Goal: Task Accomplishment & Management: Manage account settings

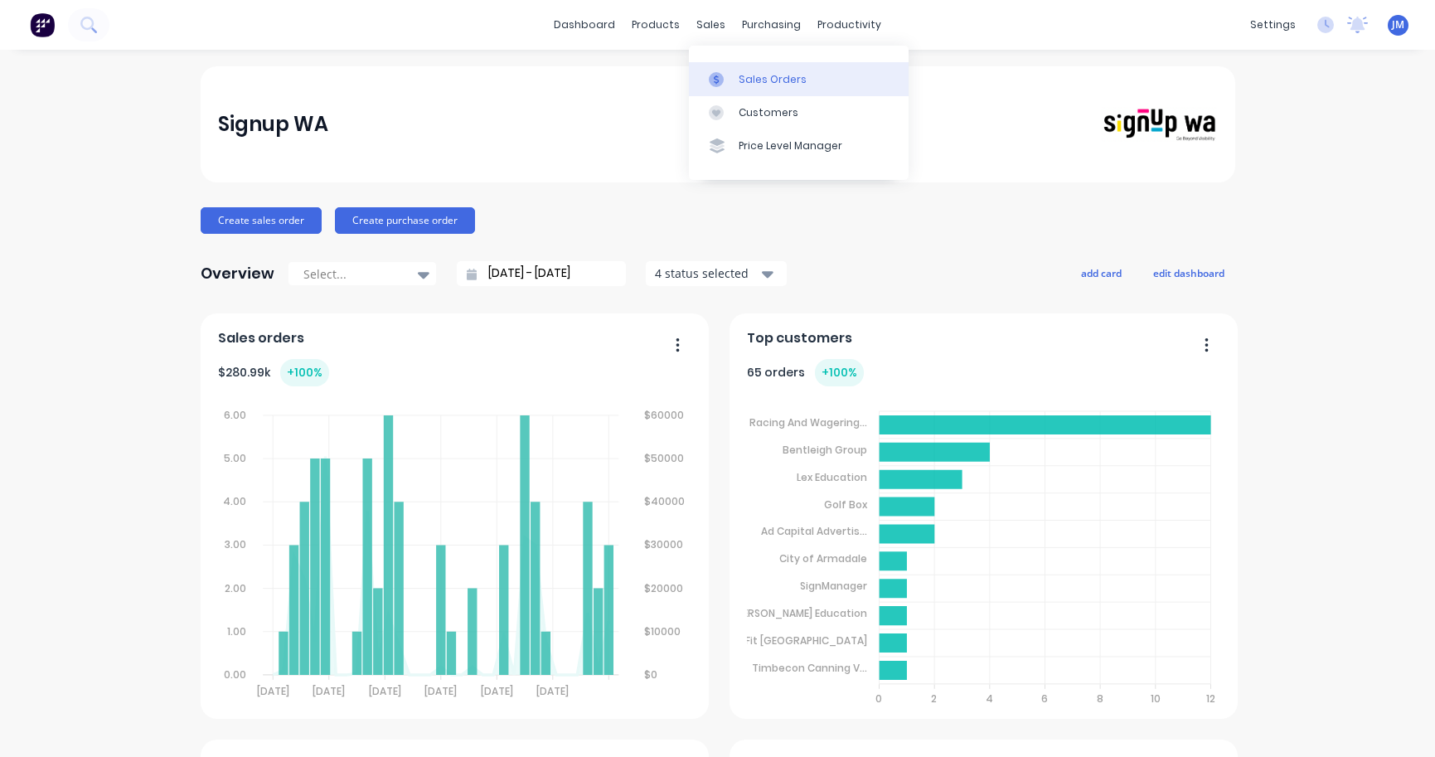
click at [748, 75] on div "Sales Orders" at bounding box center [772, 79] width 68 height 15
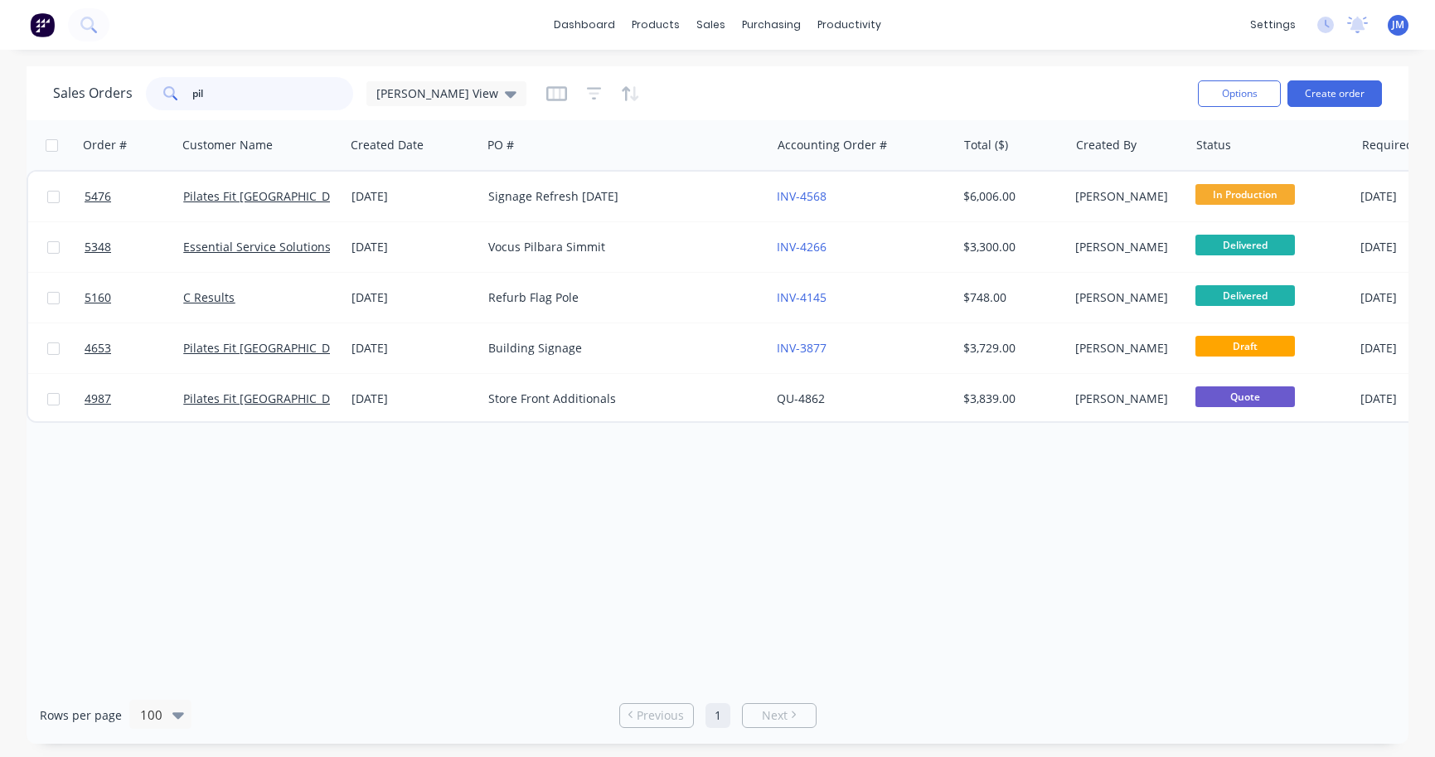
click at [277, 88] on input "pil" at bounding box center [273, 93] width 162 height 33
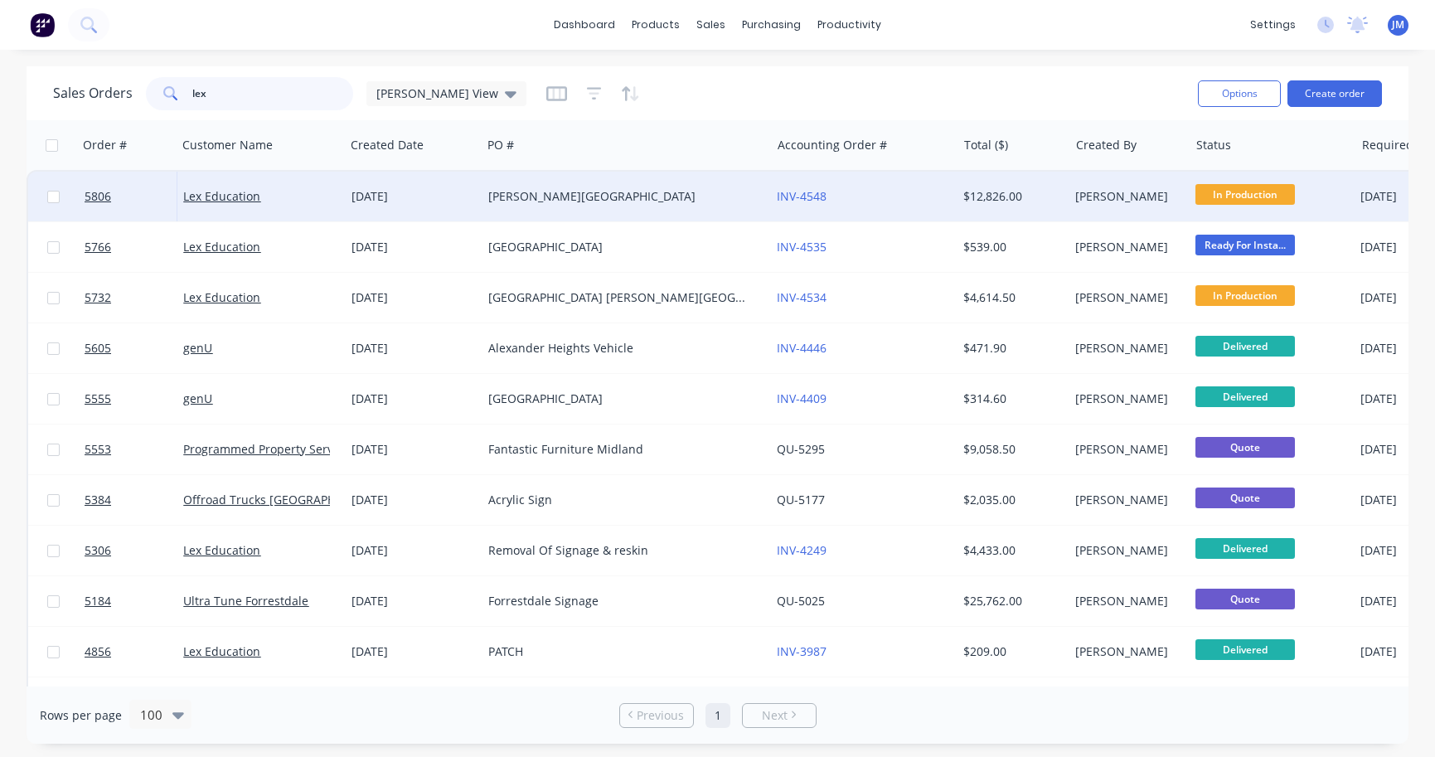
type input "lex"
click at [274, 192] on div "Lex Education" at bounding box center [256, 196] width 147 height 17
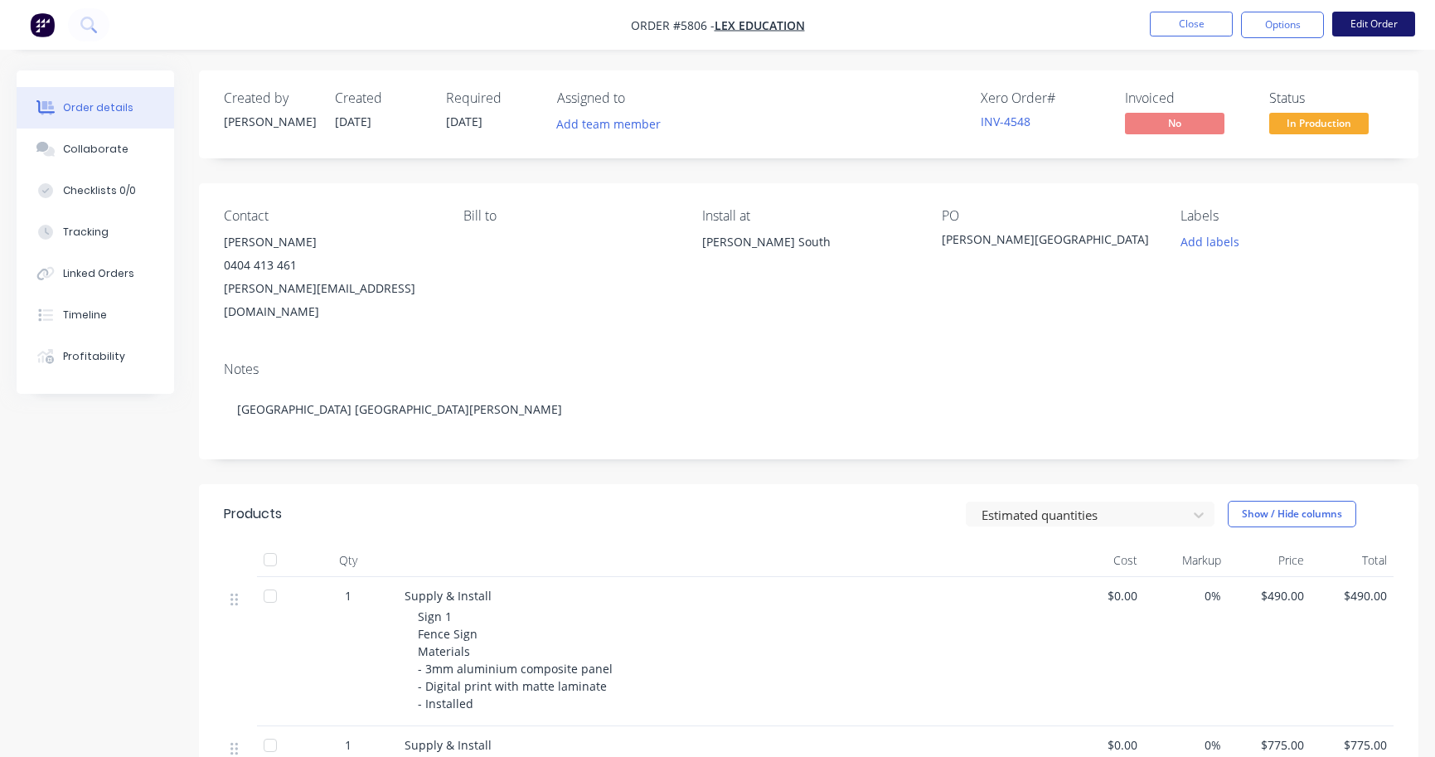
click at [1382, 28] on button "Edit Order" at bounding box center [1373, 24] width 83 height 25
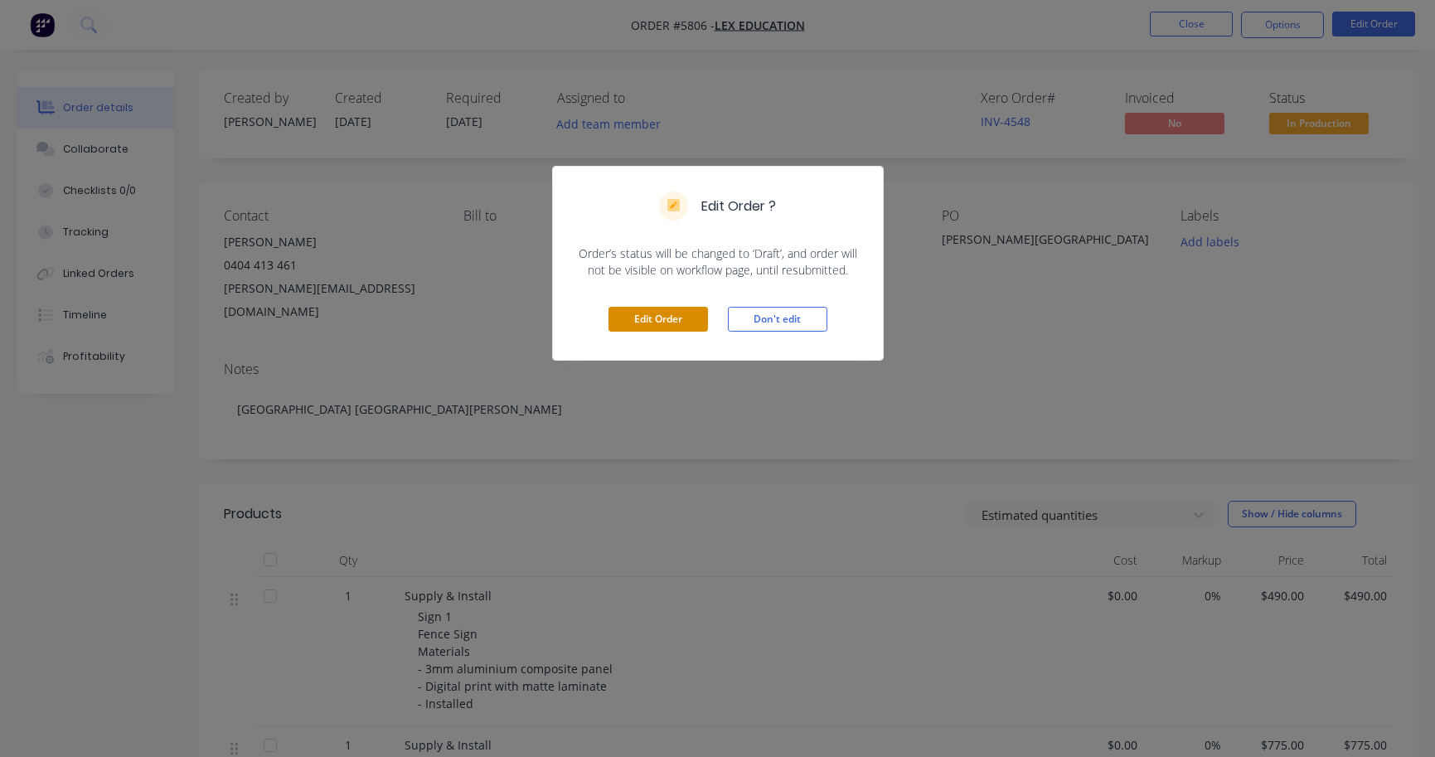
click at [675, 312] on button "Edit Order" at bounding box center [657, 319] width 99 height 25
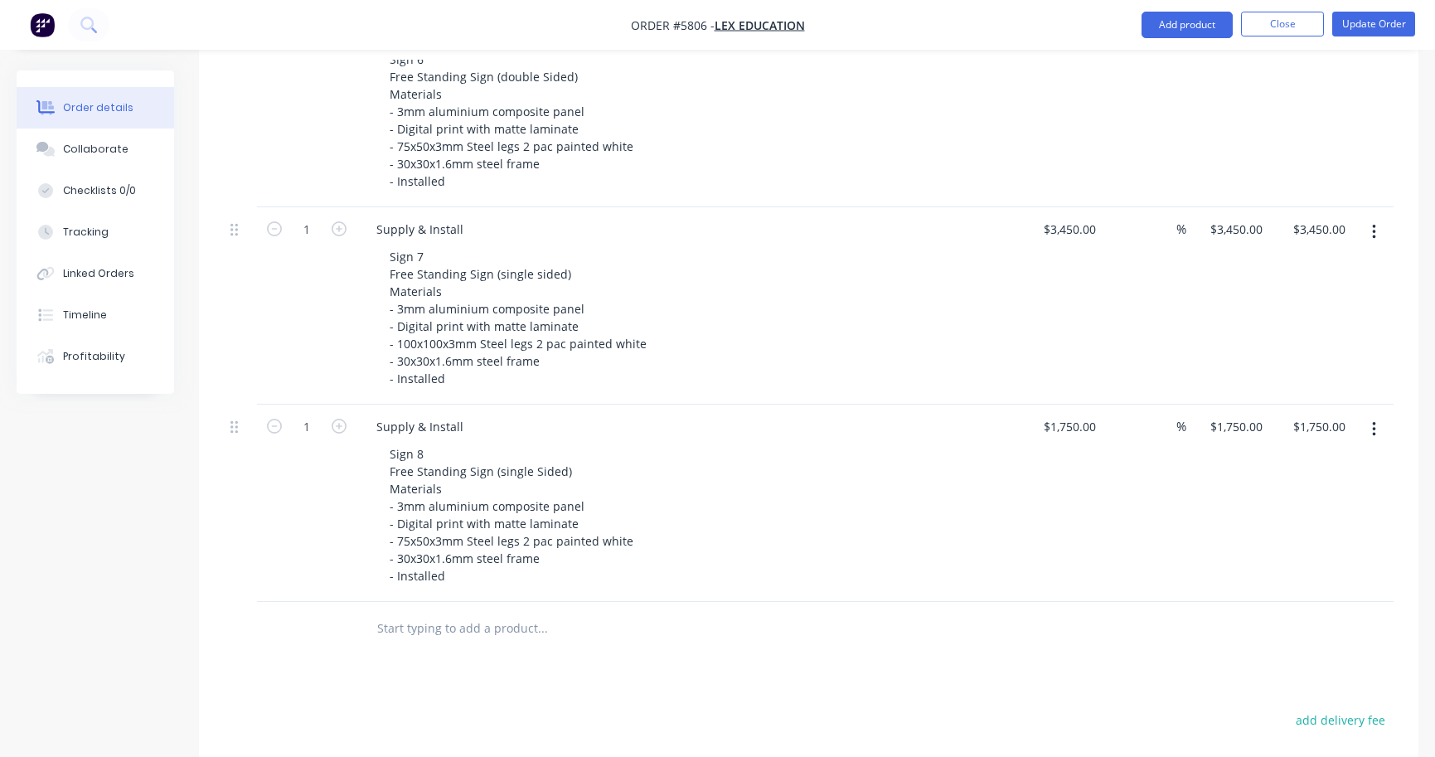
scroll to position [1208, 0]
click at [1372, 420] on icon "button" at bounding box center [1374, 429] width 4 height 18
click at [1340, 494] on div "Duplicate" at bounding box center [1315, 506] width 128 height 24
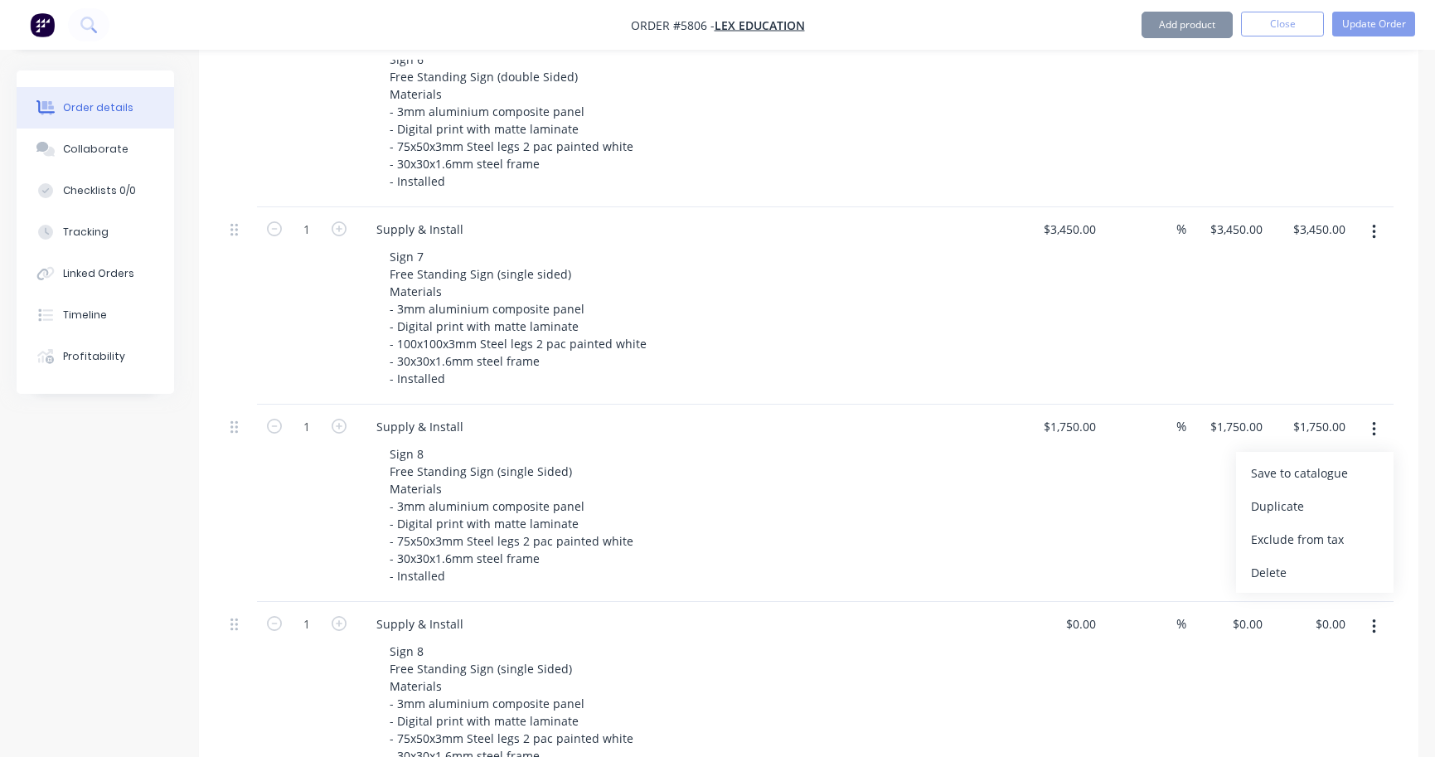
type input "$1,750.00"
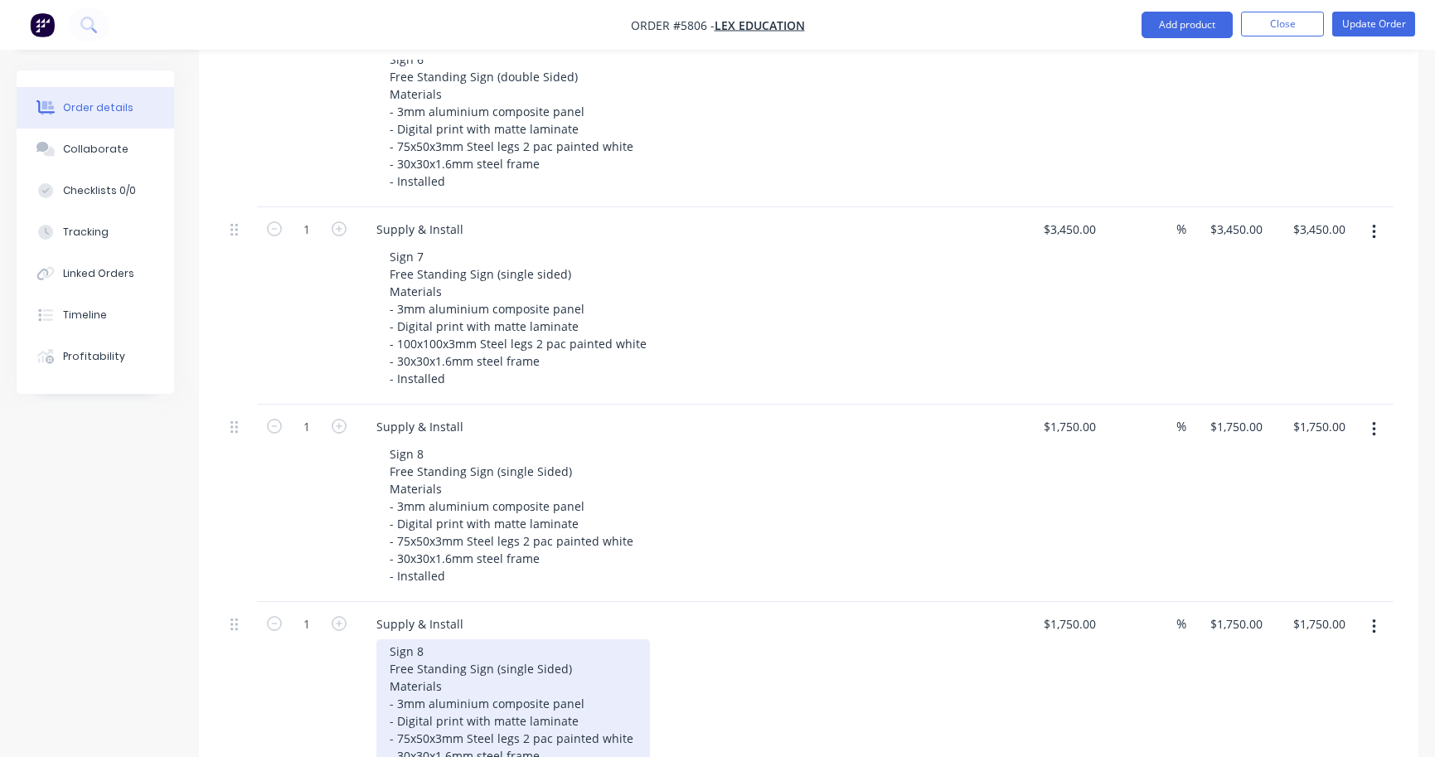
click at [444, 639] on div "Sign 8 Free Standing Sign (single Sided) Materials - 3mm aluminium composite pa…" at bounding box center [513, 712] width 274 height 146
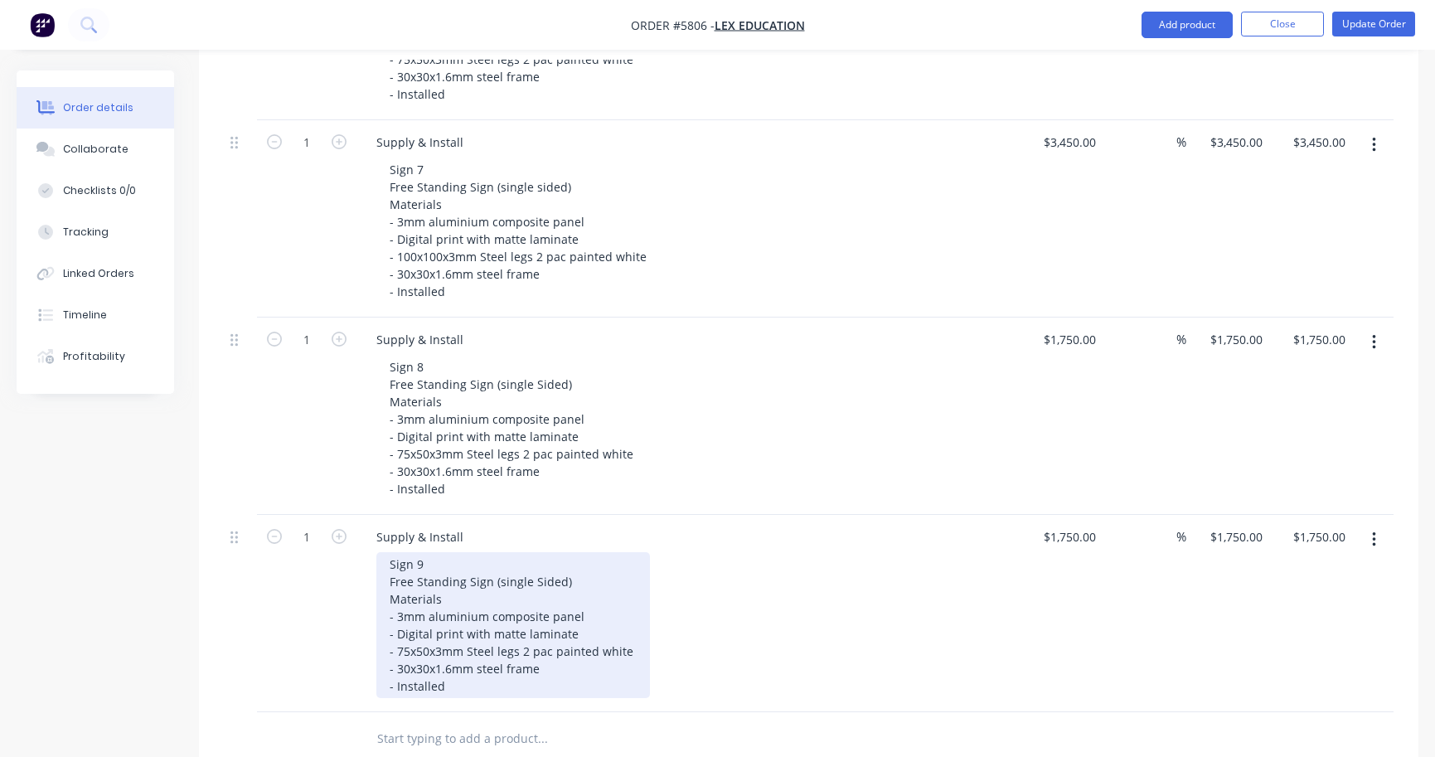
scroll to position [1295, 0]
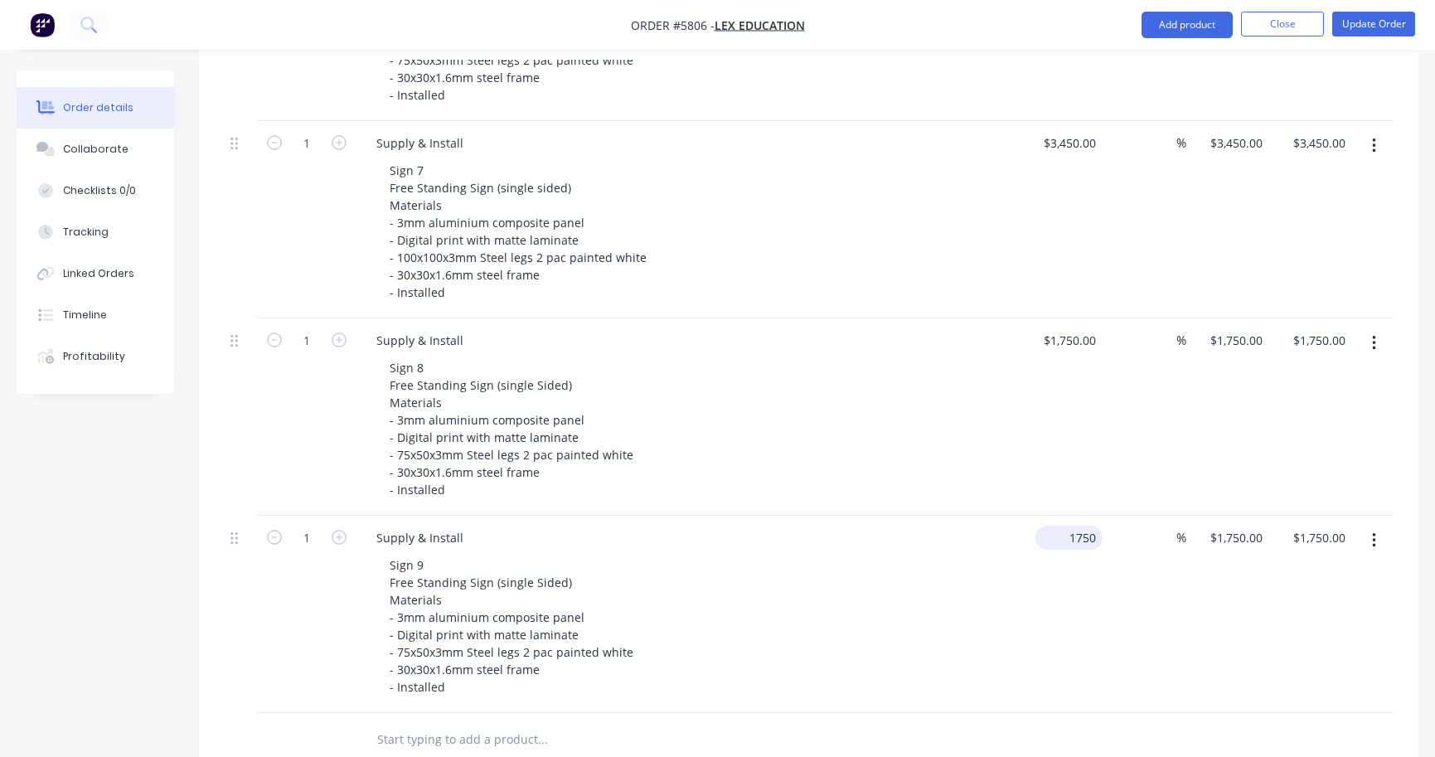
click at [1083, 525] on input "1750" at bounding box center [1072, 537] width 61 height 24
type input "$1,950.00"
click at [1002, 576] on div "Sign 9 Free Standing Sign (single Sided) Materials - 3mm aluminium composite pa…" at bounding box center [694, 626] width 637 height 146
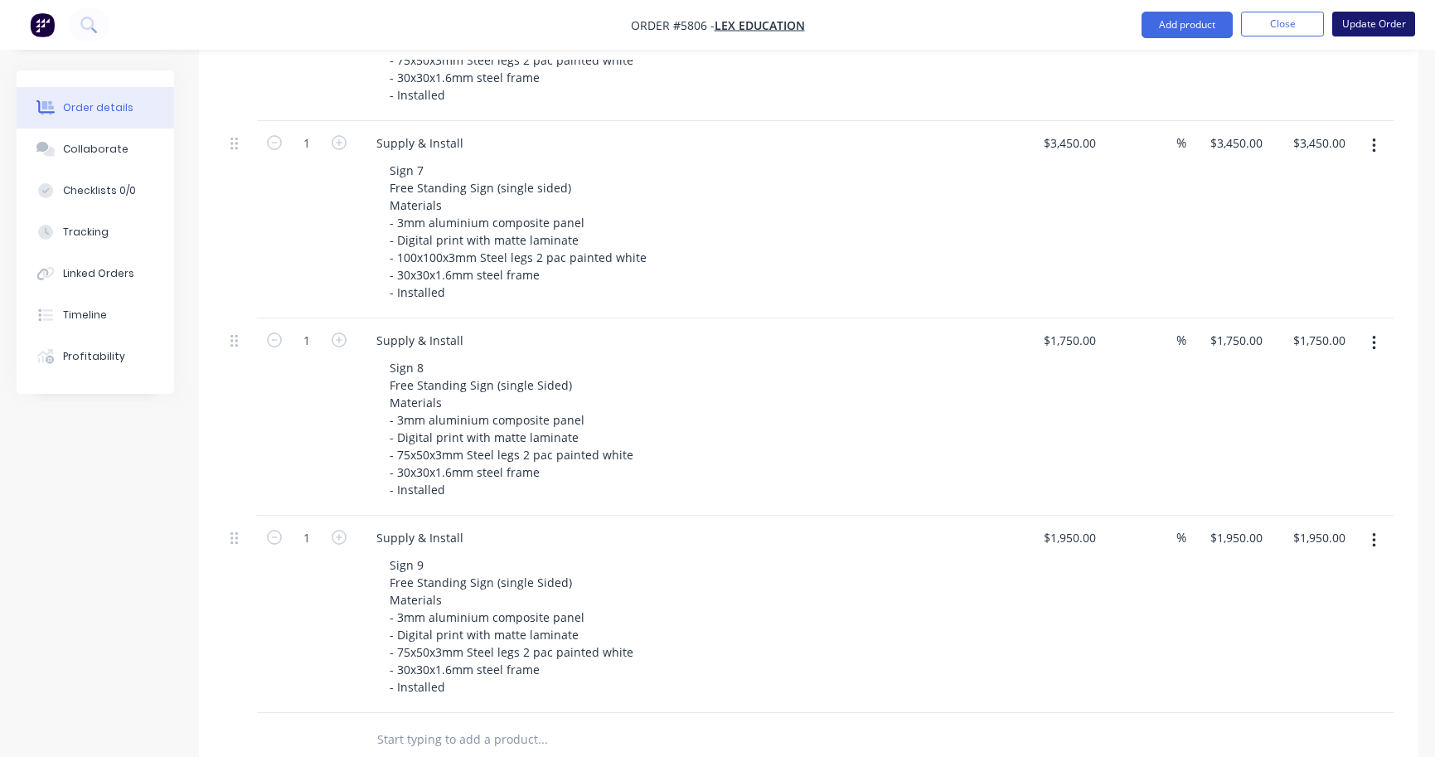
click at [1367, 31] on button "Update Order" at bounding box center [1373, 24] width 83 height 25
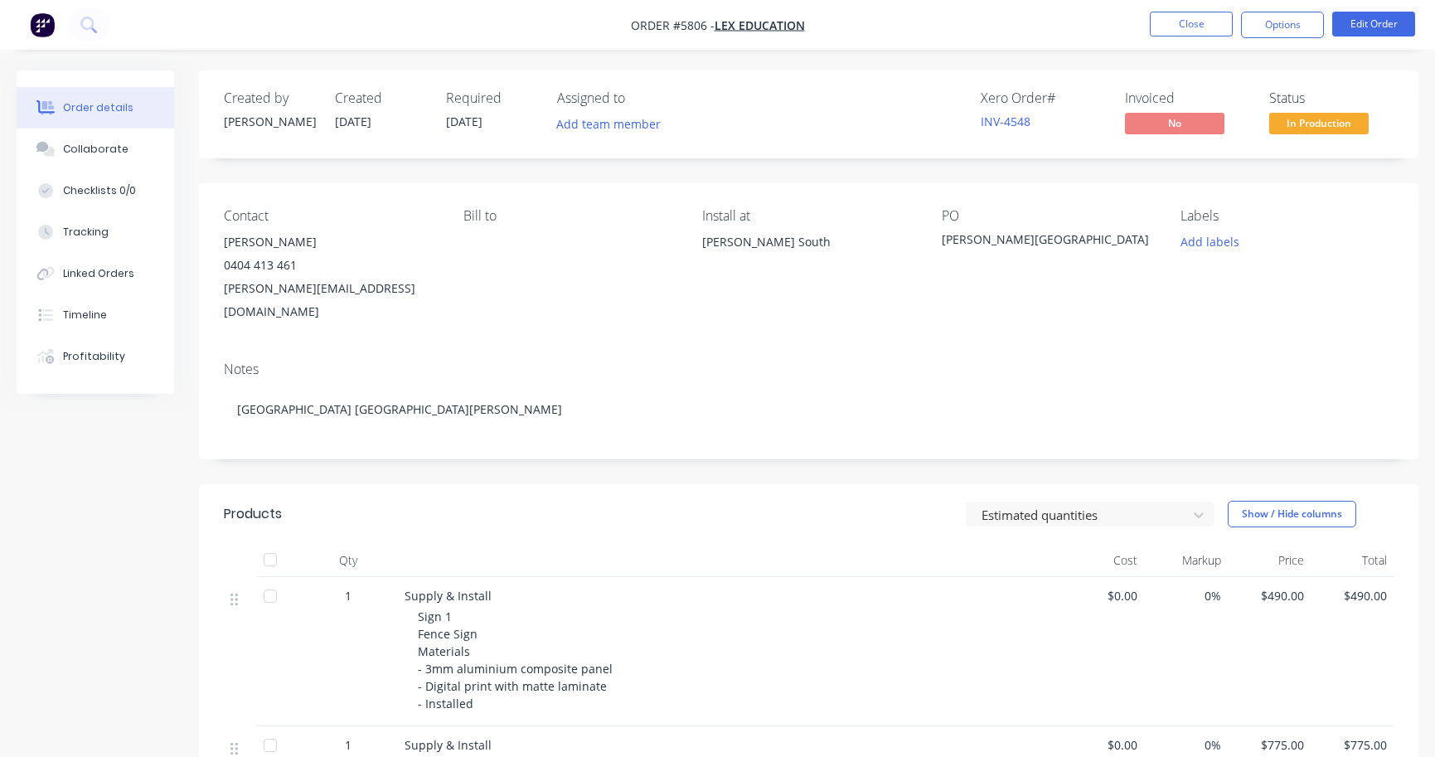
scroll to position [0, 0]
click at [1197, 22] on button "Close" at bounding box center [1191, 24] width 83 height 25
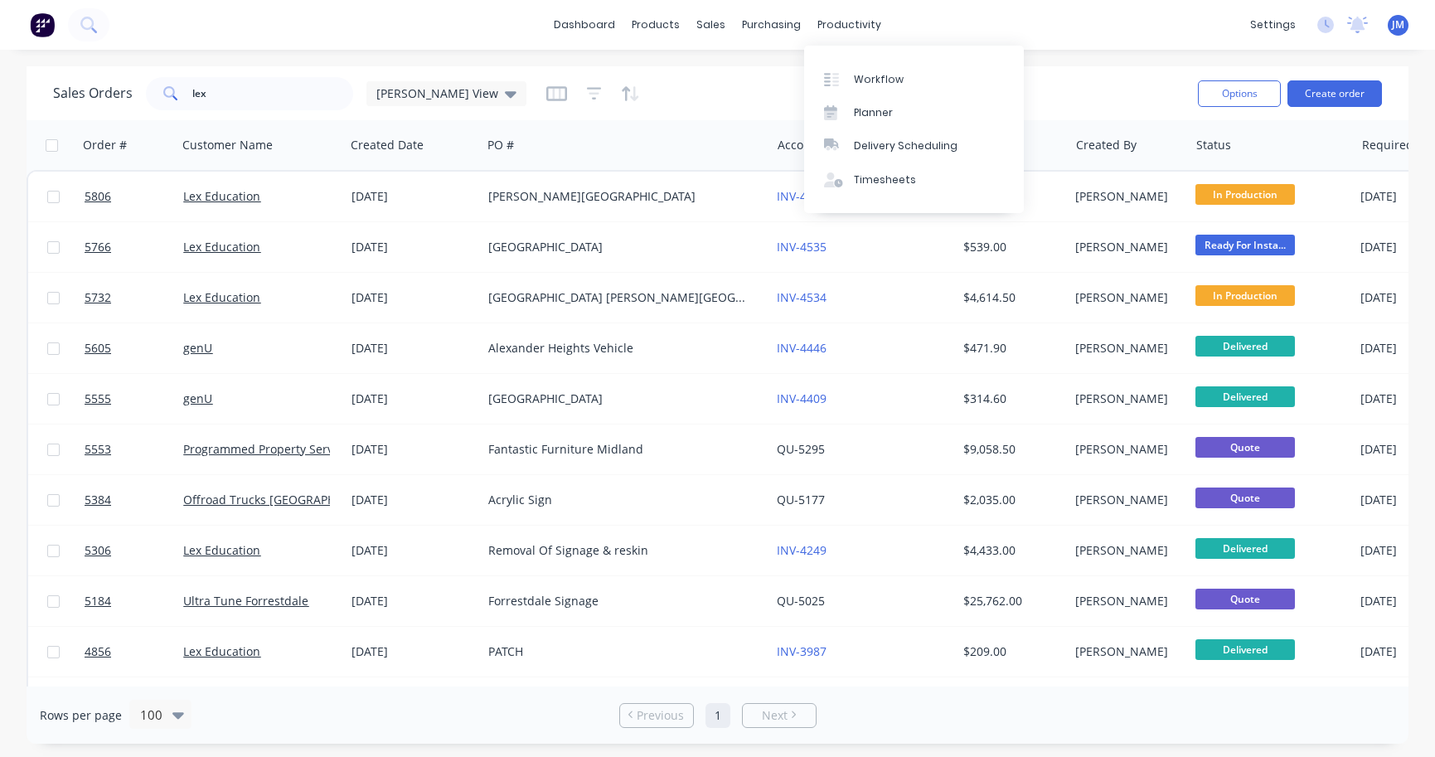
click at [869, 60] on div "Workflow Planner Delivery Scheduling Timesheets" at bounding box center [914, 129] width 220 height 167
click at [874, 77] on div "Workflow" at bounding box center [879, 79] width 50 height 15
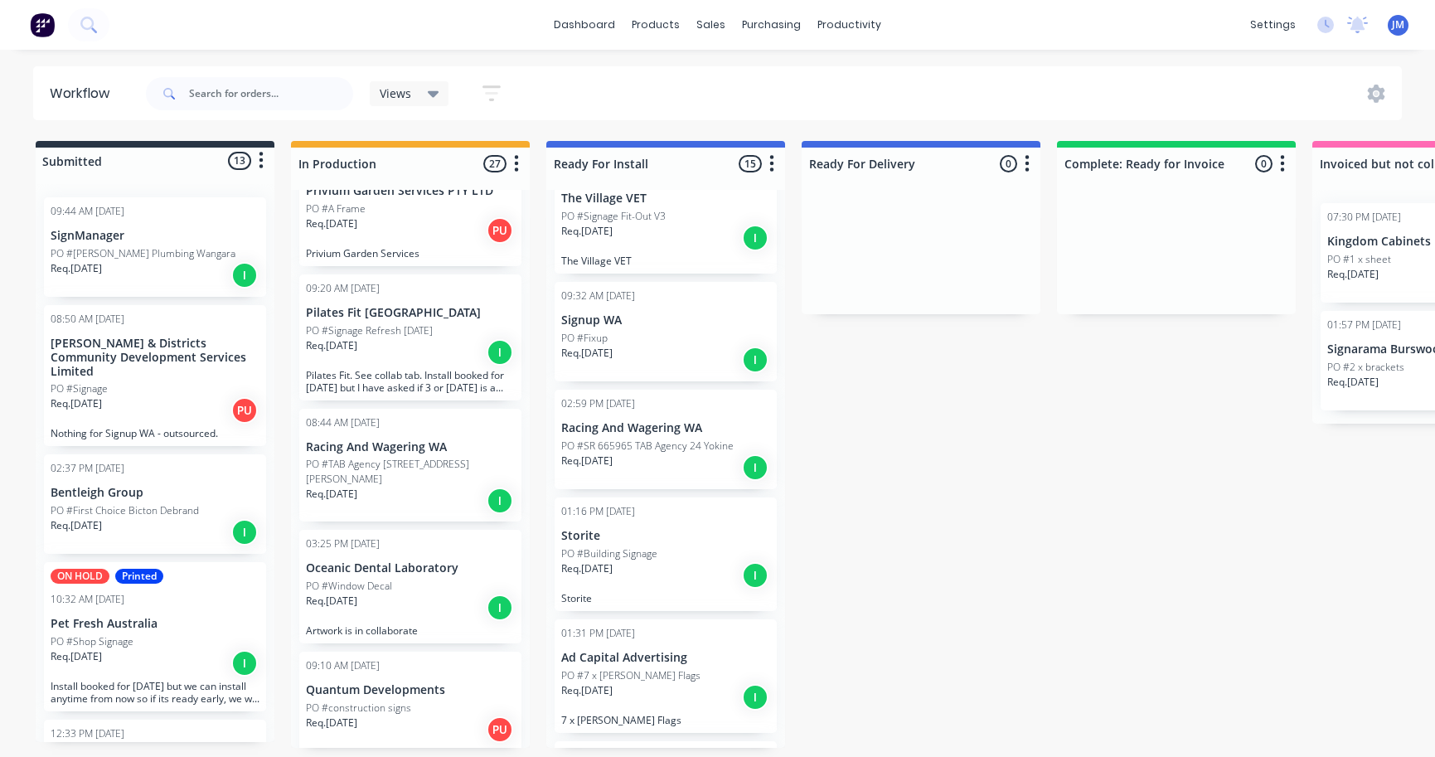
scroll to position [1174, 0]
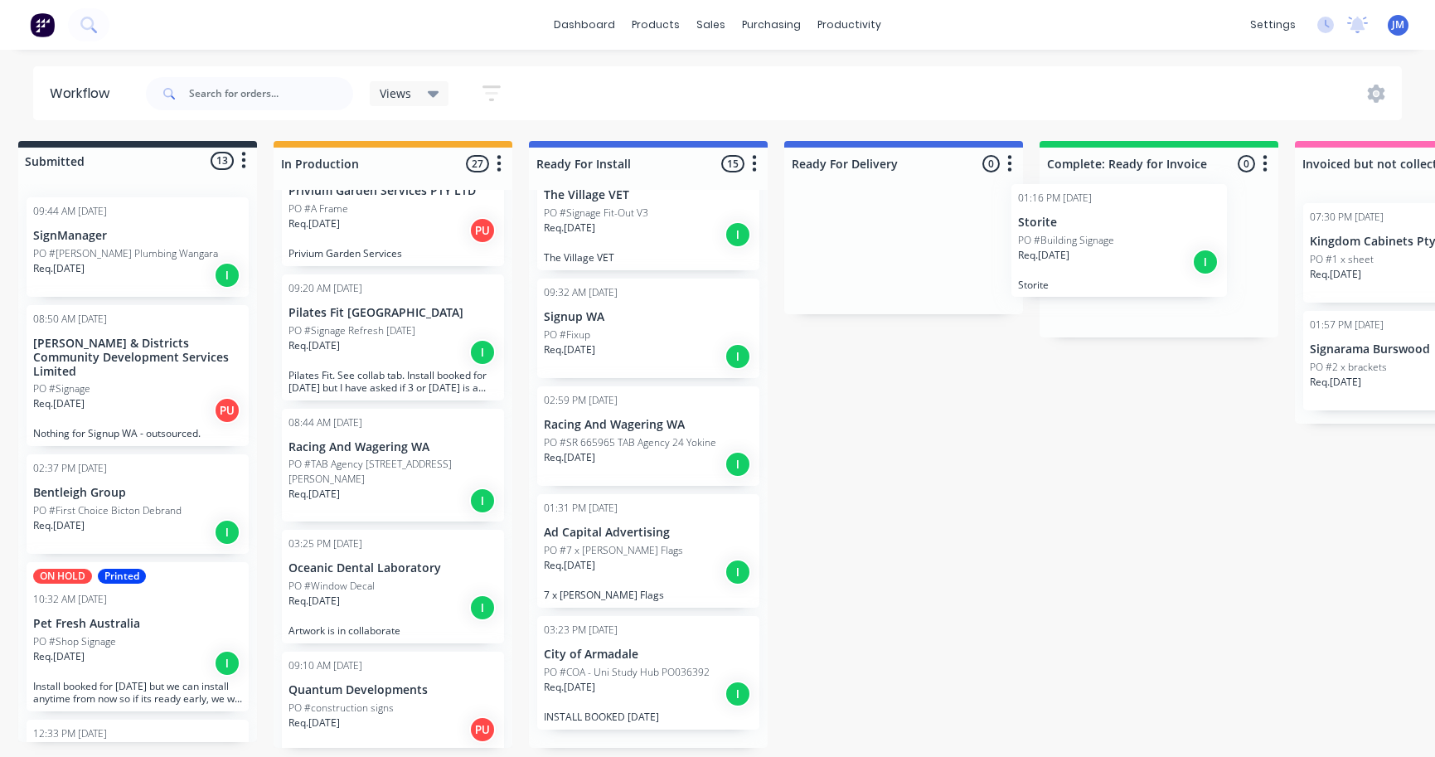
drag, startPoint x: 630, startPoint y: 545, endPoint x: 1140, endPoint y: 248, distance: 590.5
click at [1140, 248] on div "Submitted 13 Status colour #273444 hex #273444 Save Cancel Summaries Total orde…" at bounding box center [991, 444] width 2043 height 607
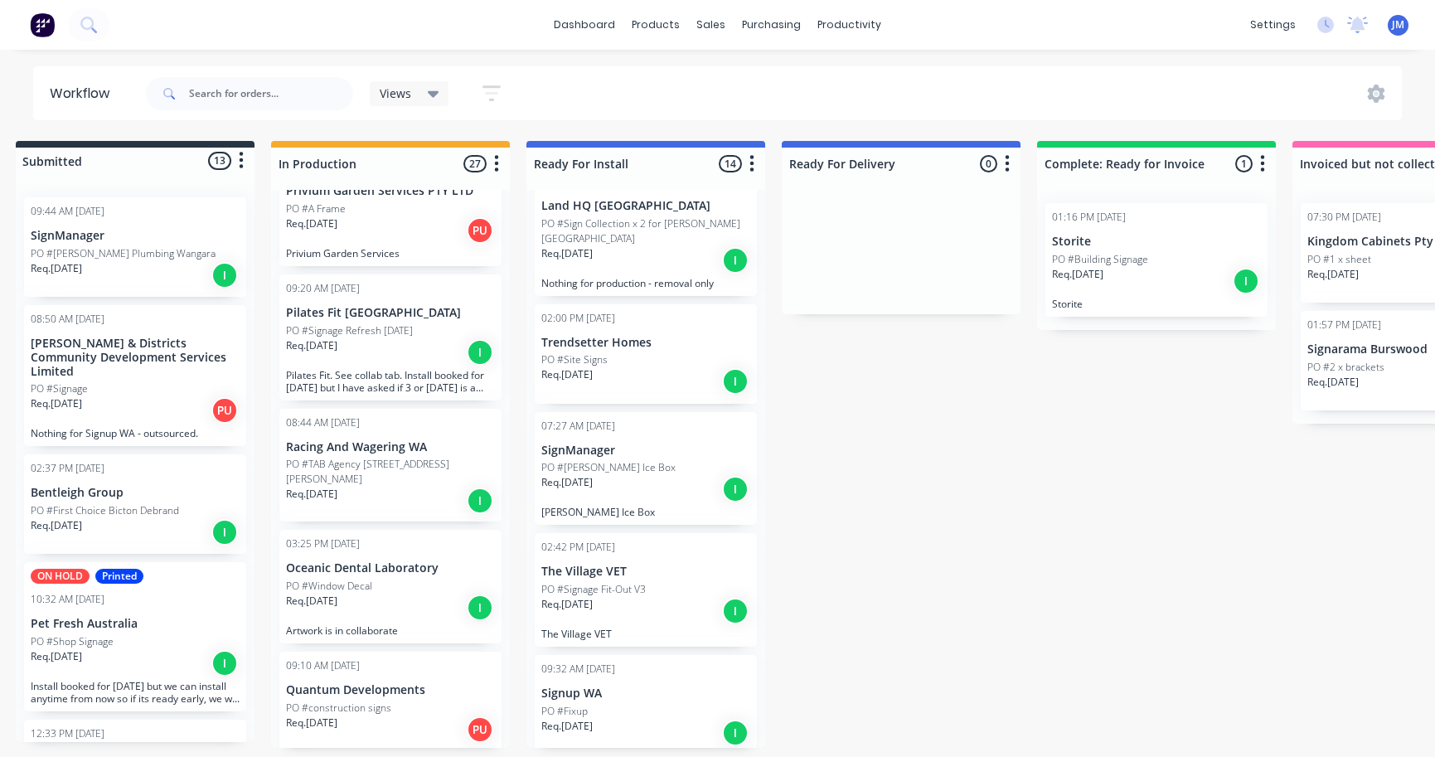
scroll to position [793, 0]
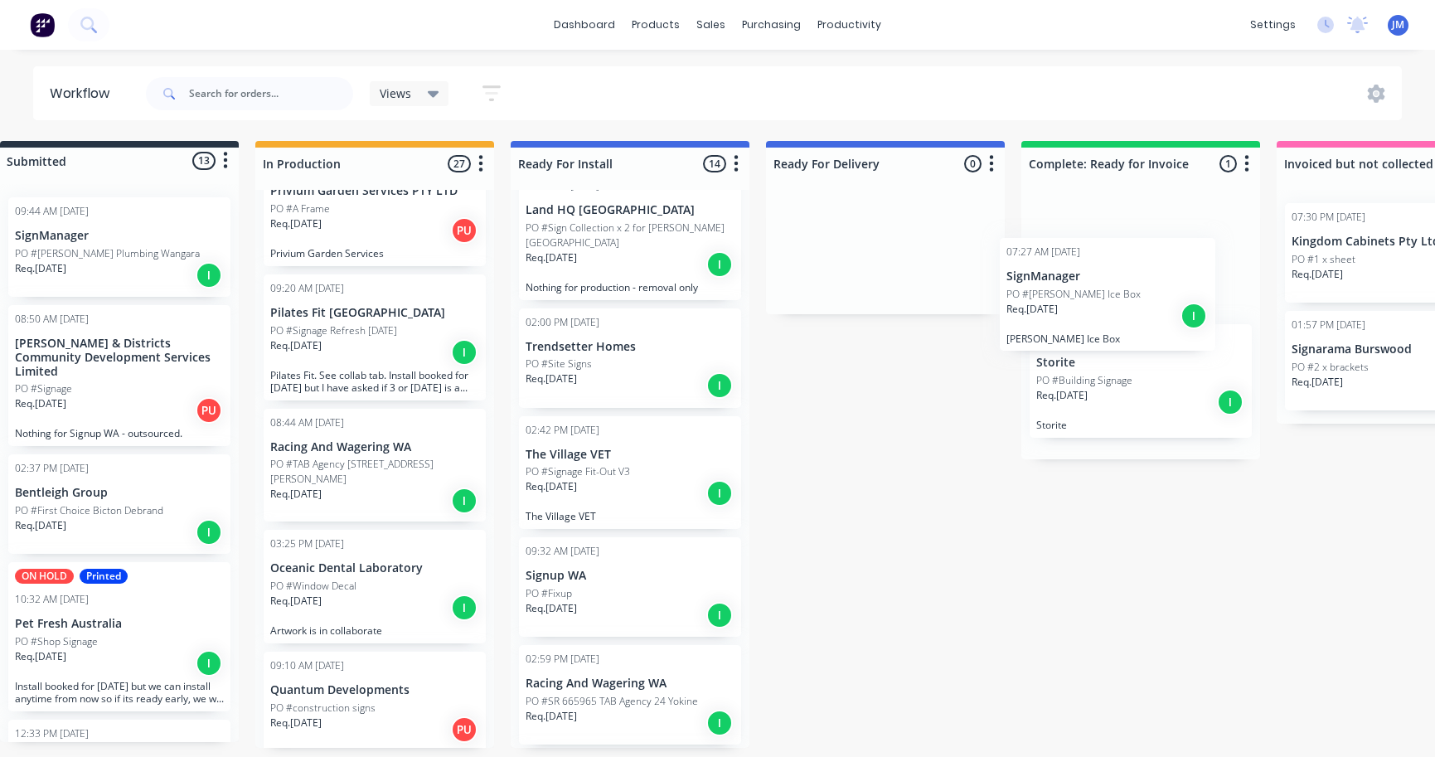
drag, startPoint x: 622, startPoint y: 458, endPoint x: 1139, endPoint y: 298, distance: 541.4
click at [1139, 298] on div "Submitted 13 Status colour #273444 hex #273444 Save Cancel Summaries Total orde…" at bounding box center [973, 444] width 2043 height 607
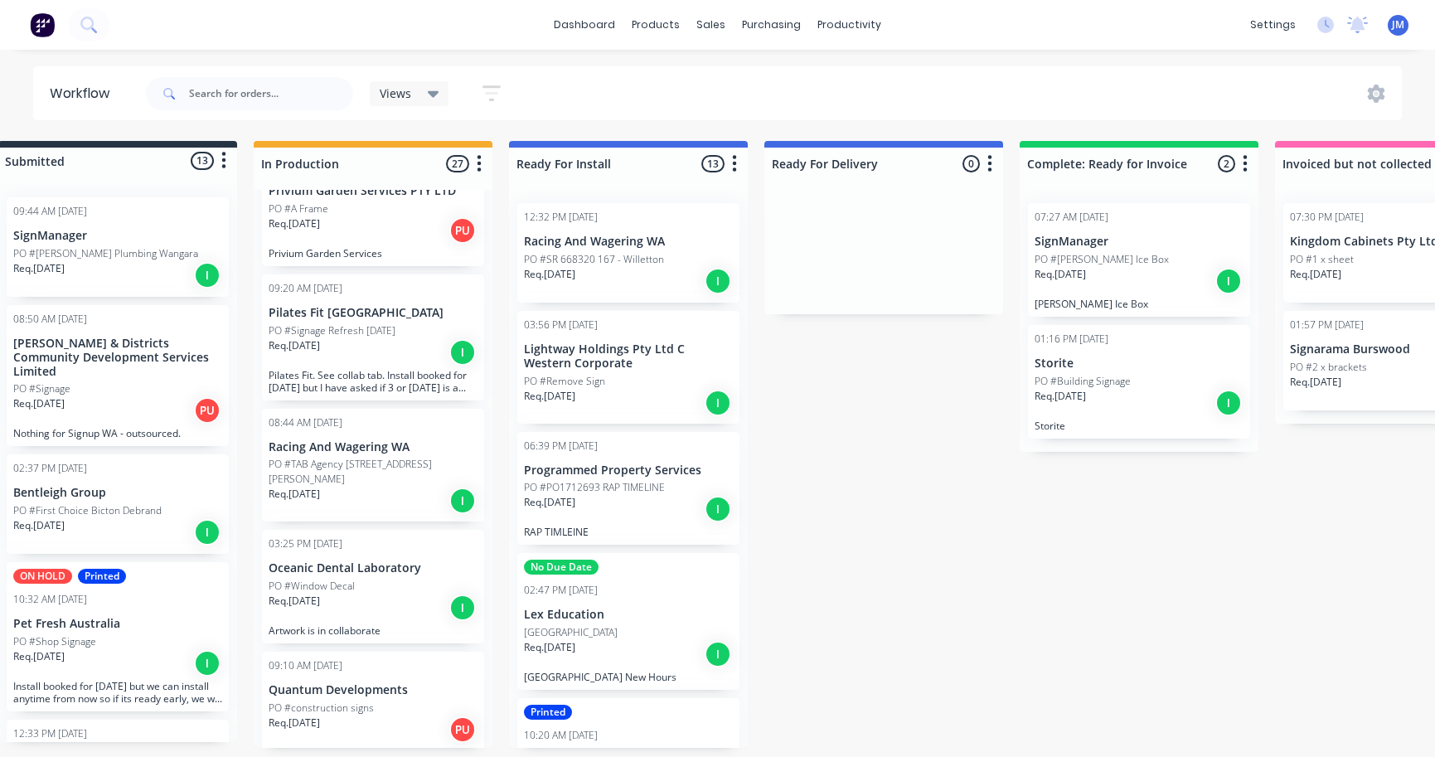
scroll to position [0, 0]
click at [593, 276] on div "Req. [DATE] I" at bounding box center [628, 281] width 209 height 28
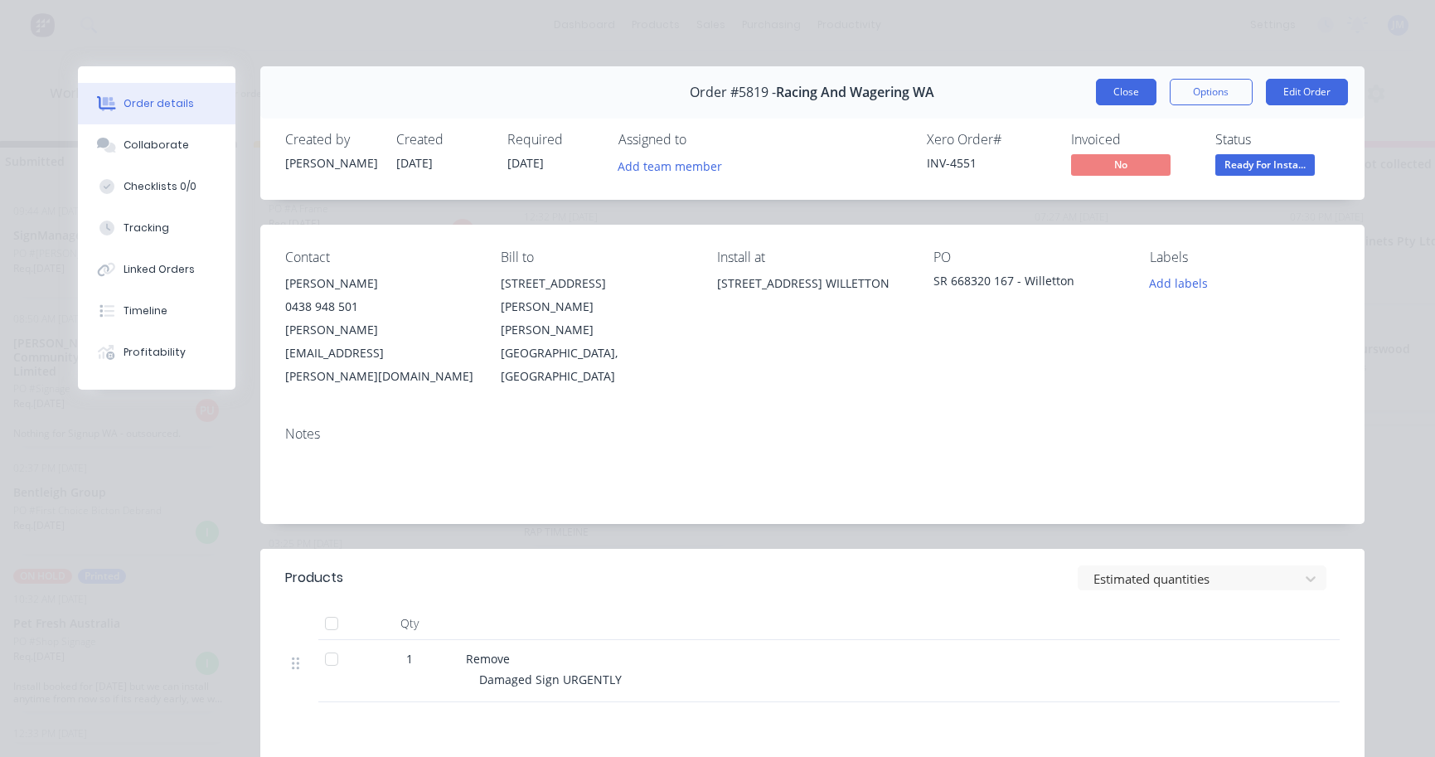
click at [1129, 89] on button "Close" at bounding box center [1126, 92] width 61 height 27
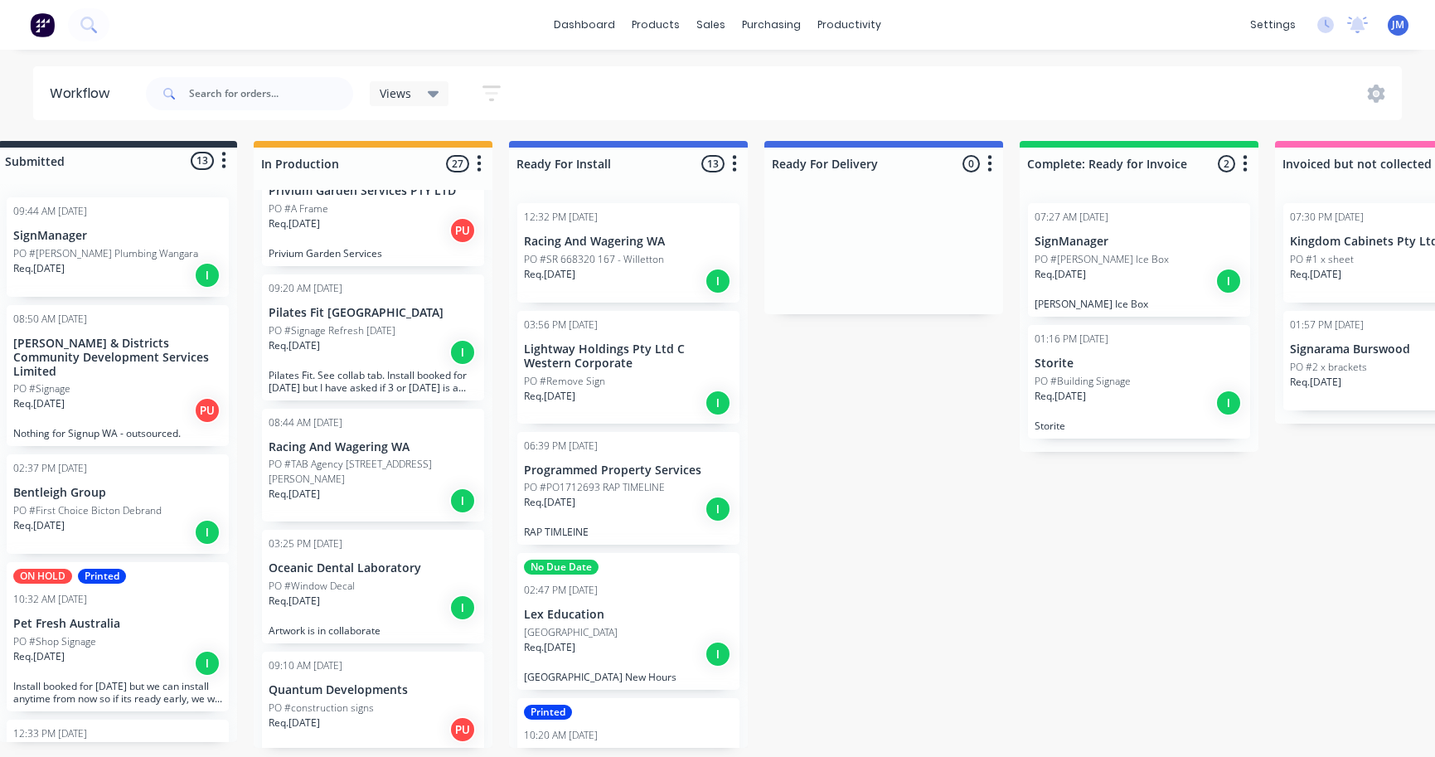
scroll to position [0, 37]
click at [603, 281] on div "Req. [DATE] I" at bounding box center [628, 281] width 209 height 28
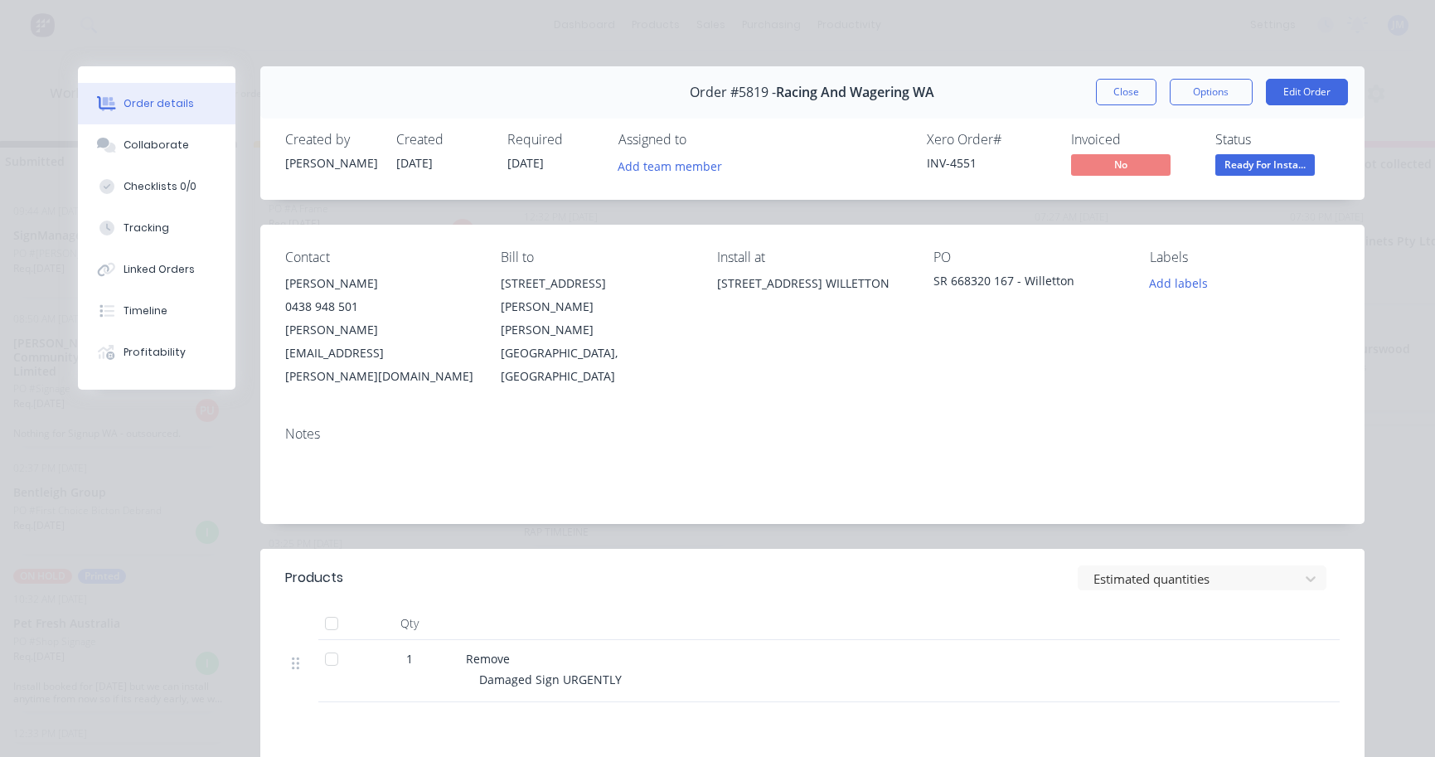
scroll to position [27, 0]
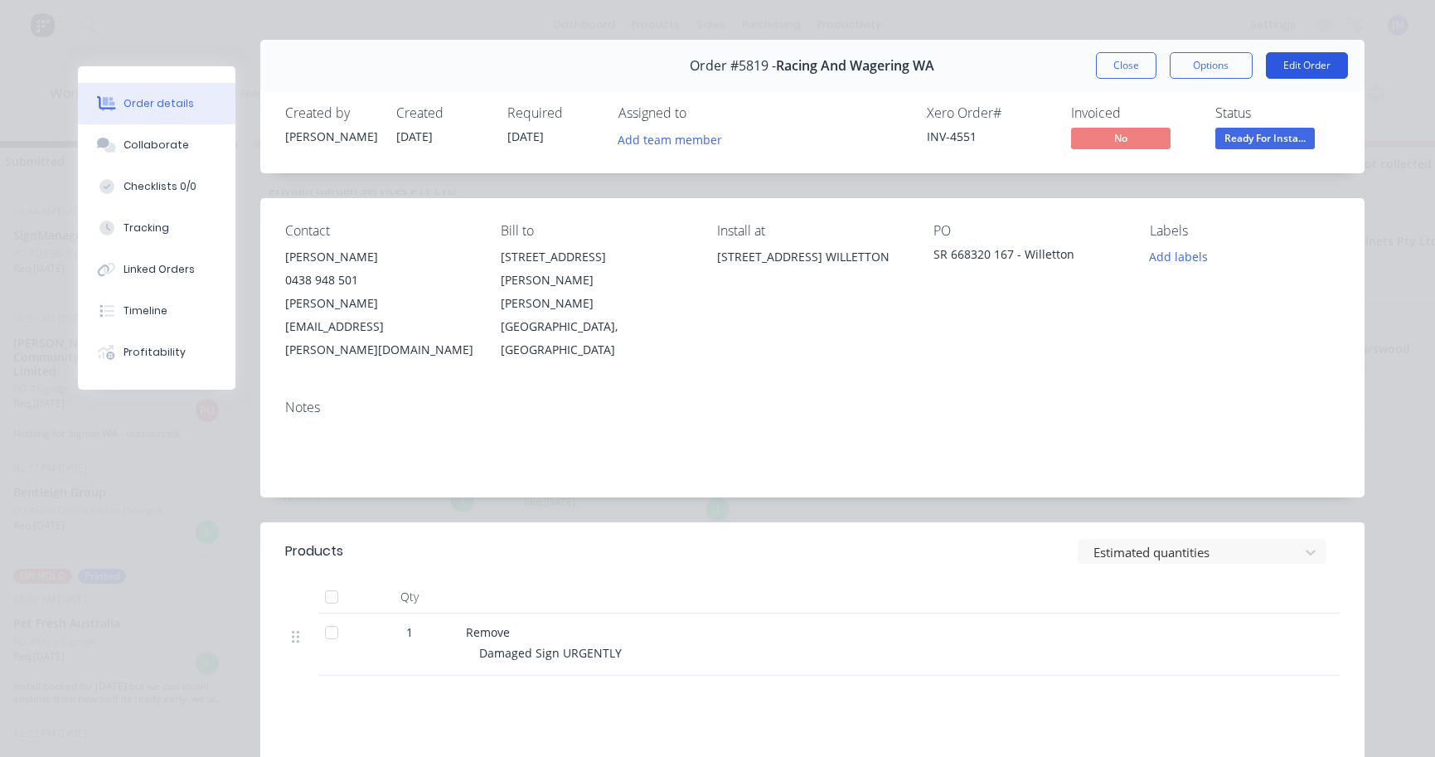
click at [1298, 64] on button "Edit Order" at bounding box center [1307, 65] width 82 height 27
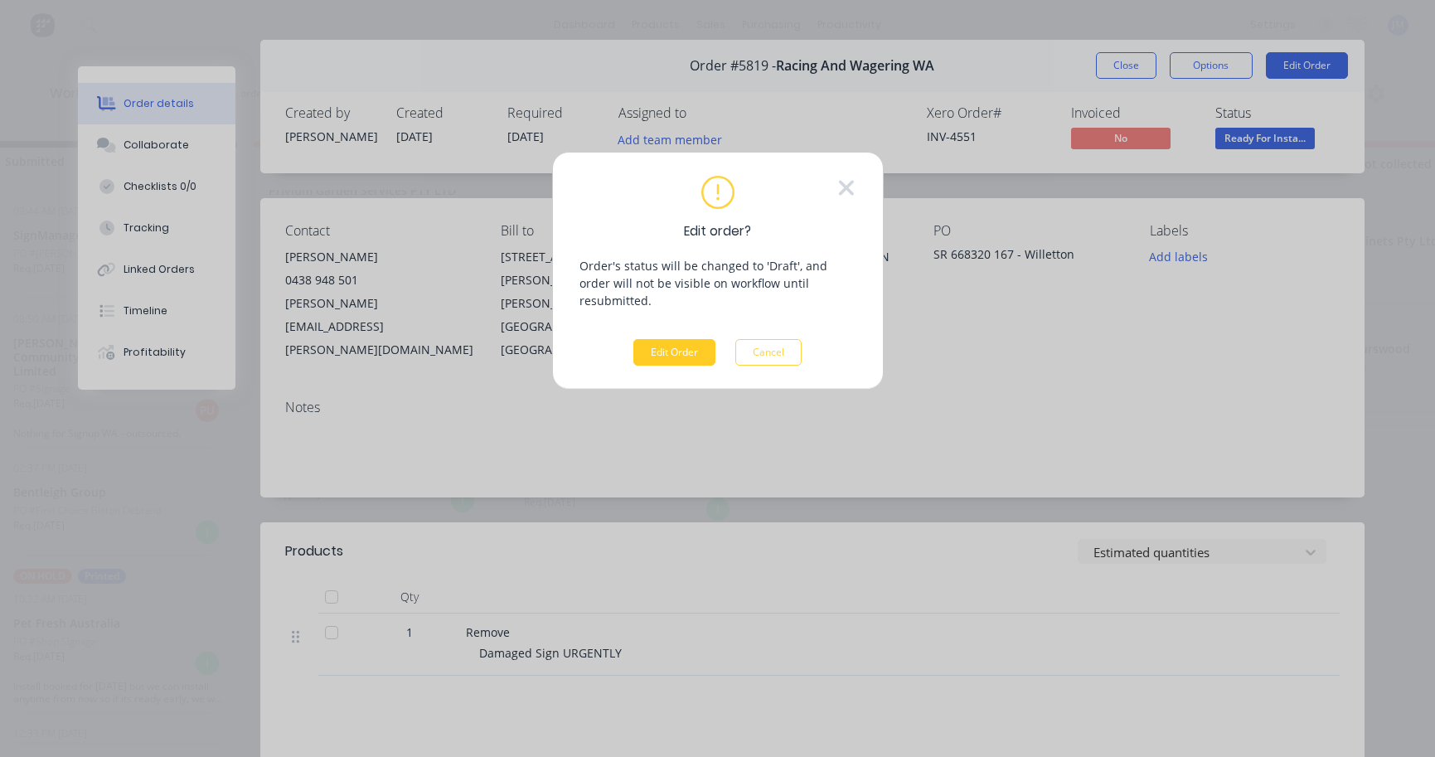
click at [687, 339] on button "Edit Order" at bounding box center [674, 352] width 82 height 27
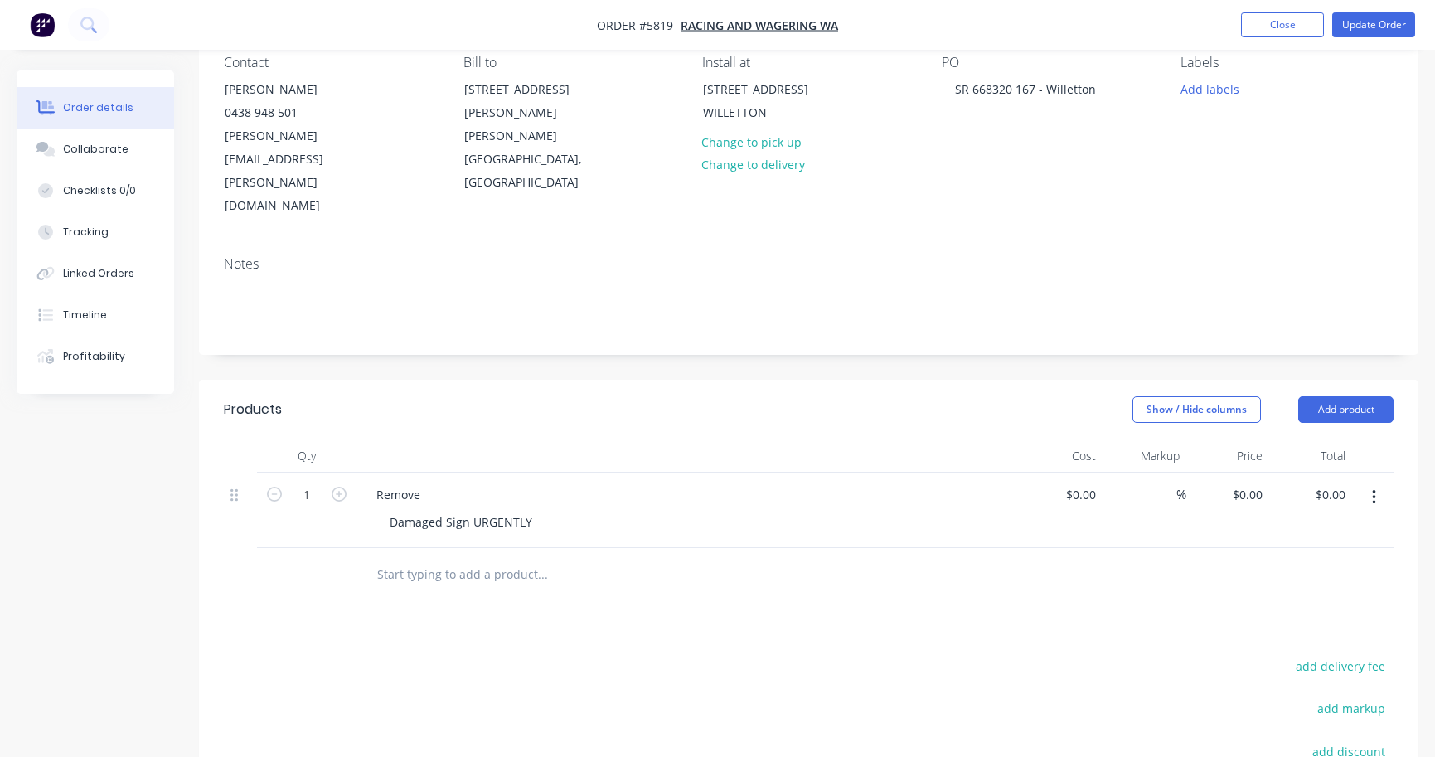
scroll to position [166, 0]
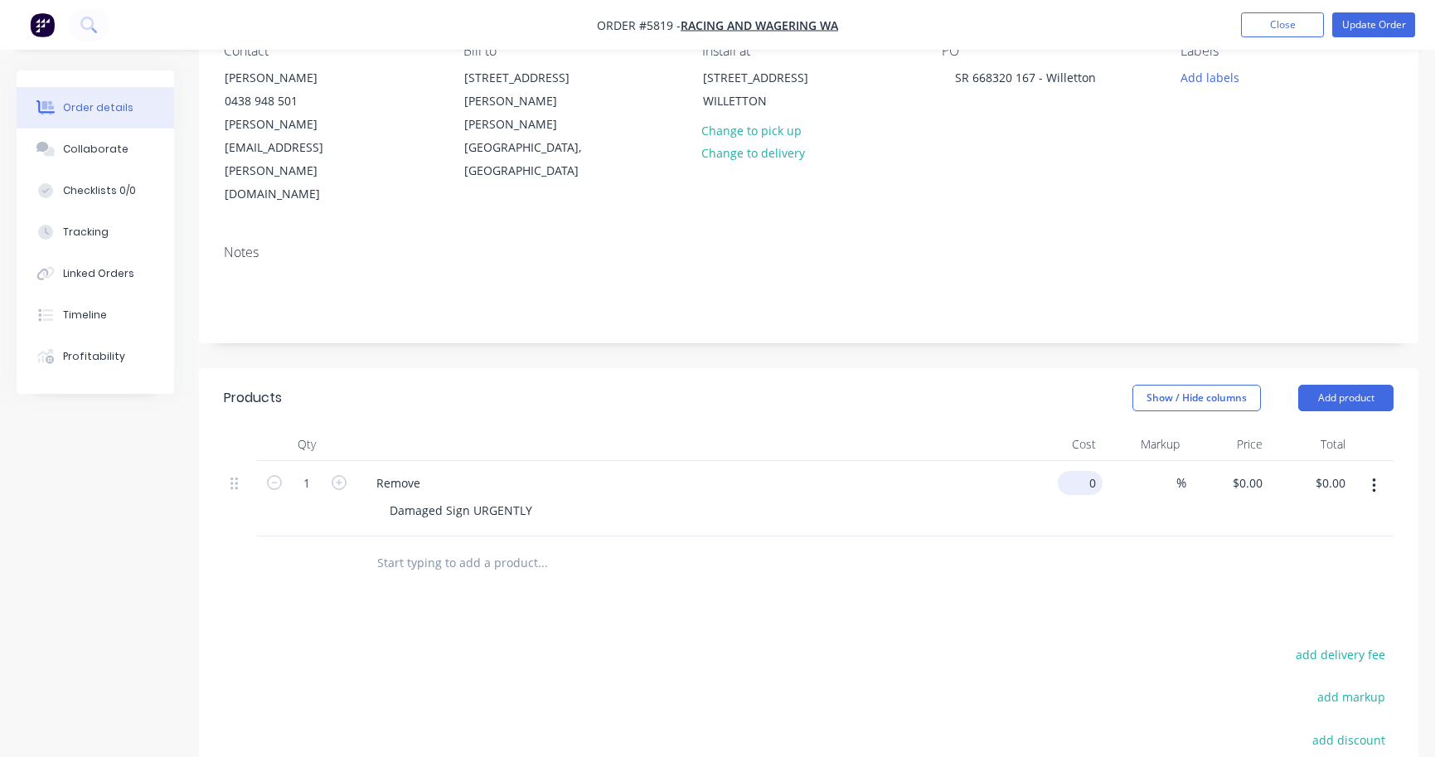
click at [1075, 461] on div "0 $0.00" at bounding box center [1060, 498] width 83 height 75
type input "$600.00"
click at [889, 546] on div at bounding box center [654, 562] width 583 height 33
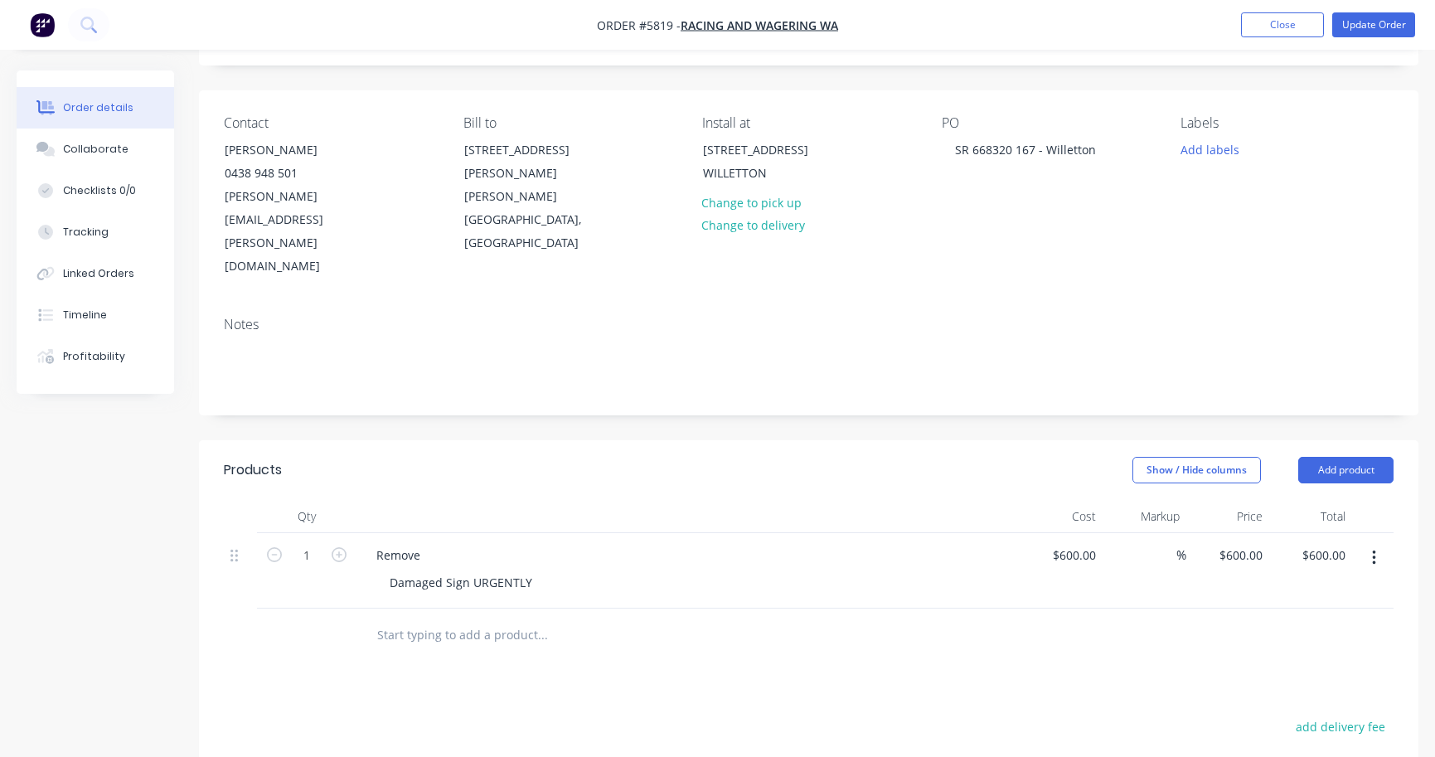
scroll to position [93, 0]
click at [1368, 28] on button "Update Order" at bounding box center [1373, 24] width 83 height 25
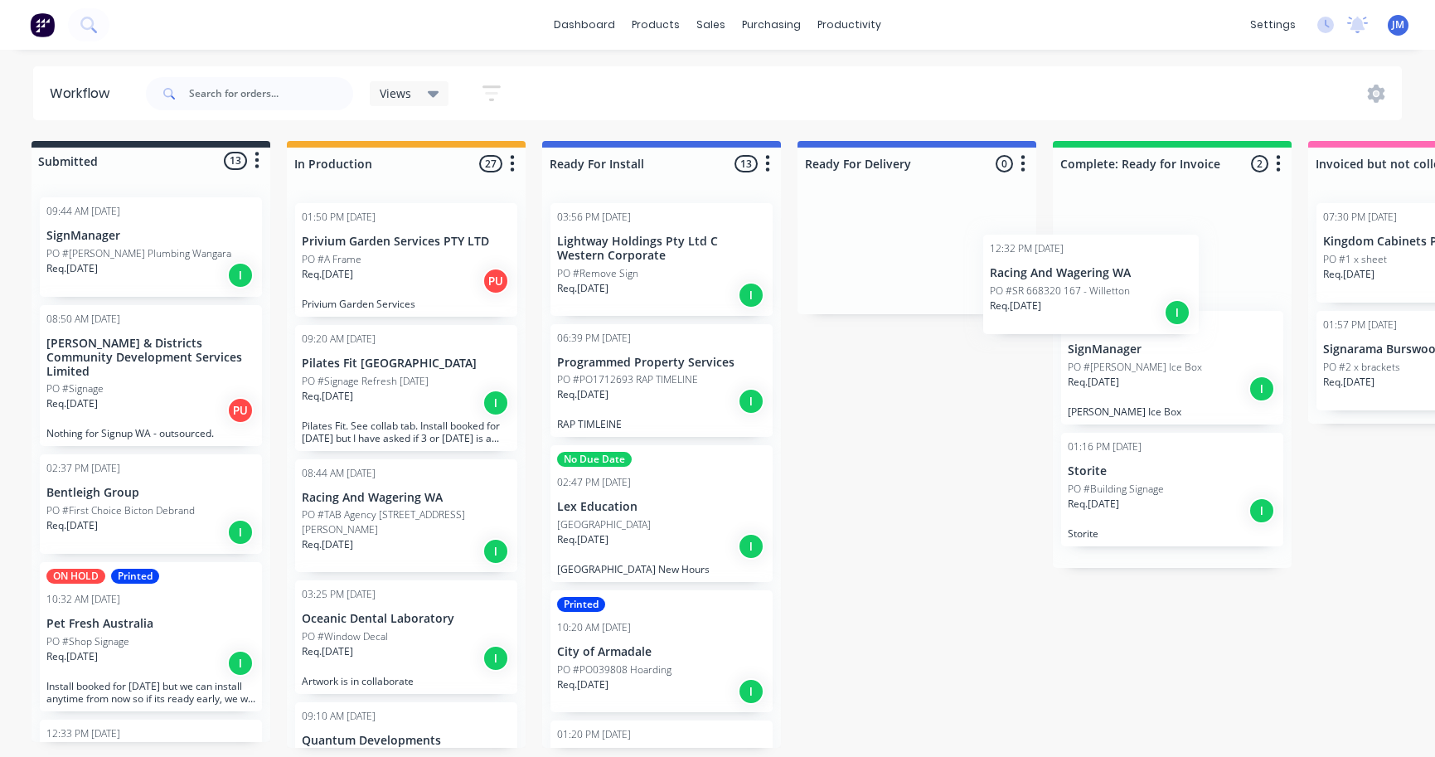
drag, startPoint x: 670, startPoint y: 265, endPoint x: 1144, endPoint y: 295, distance: 475.0
click at [1144, 295] on div "Submitted 13 Status colour #273444 hex #273444 Save Cancel Summaries Total orde…" at bounding box center [1004, 444] width 2043 height 607
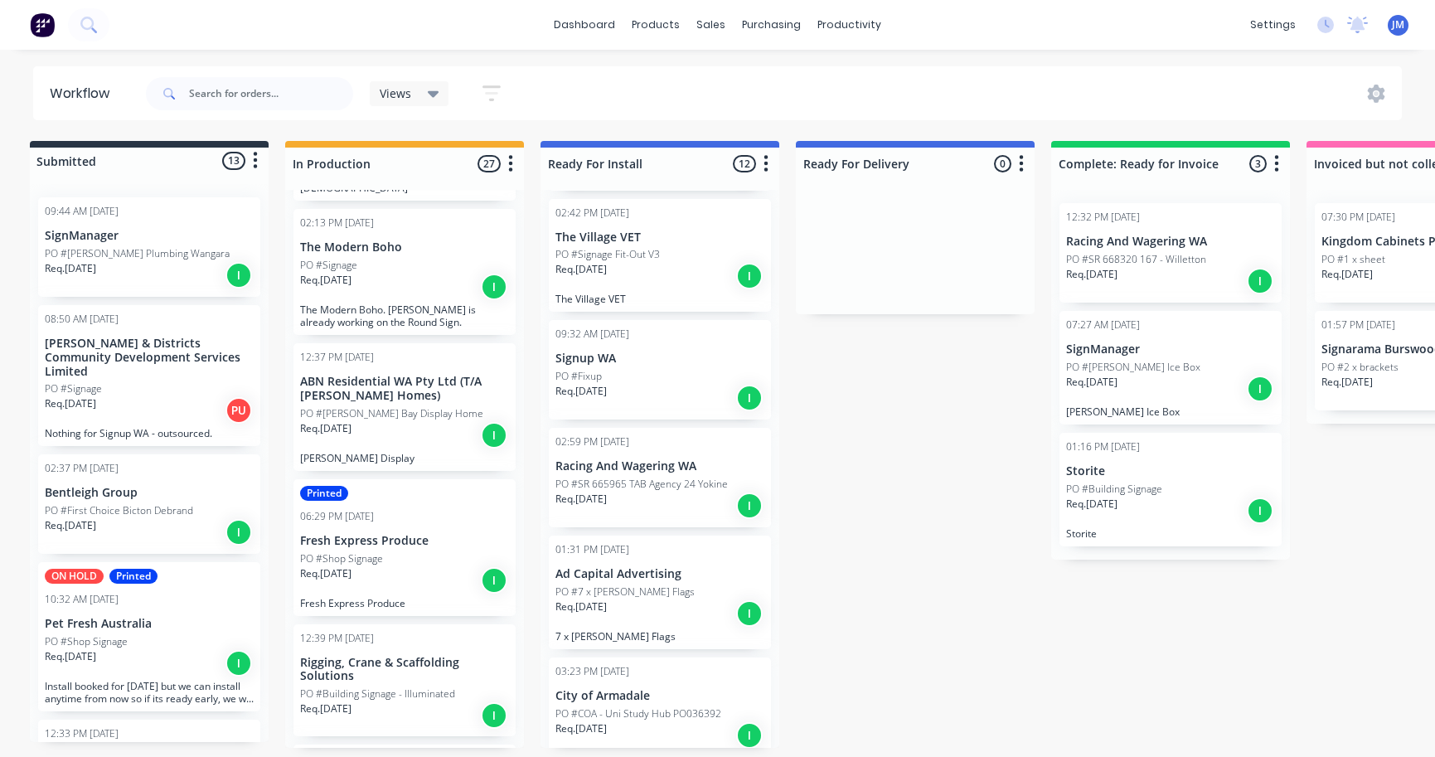
scroll to position [2195, 0]
